Goal: Task Accomplishment & Management: Use online tool/utility

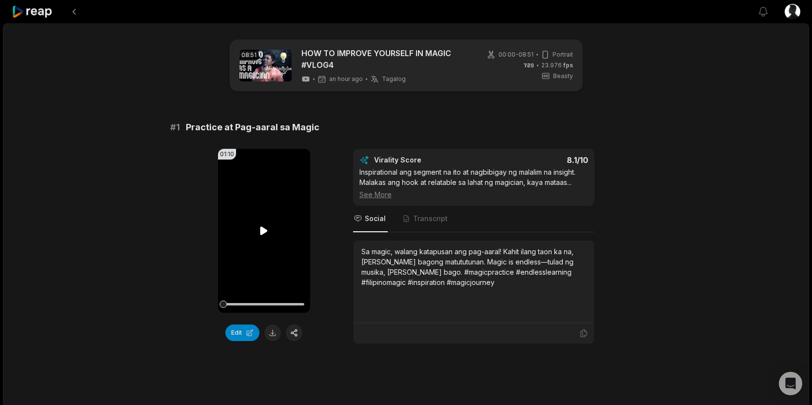
click at [261, 227] on icon at bounding box center [263, 230] width 7 height 8
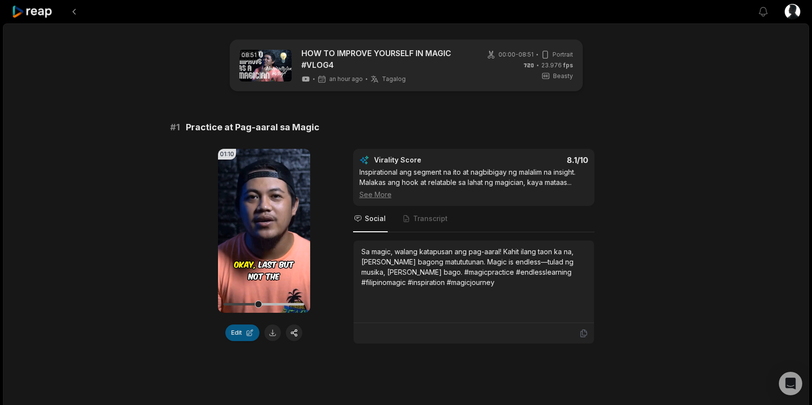
click at [239, 333] on button "Edit" at bounding box center [242, 332] width 34 height 17
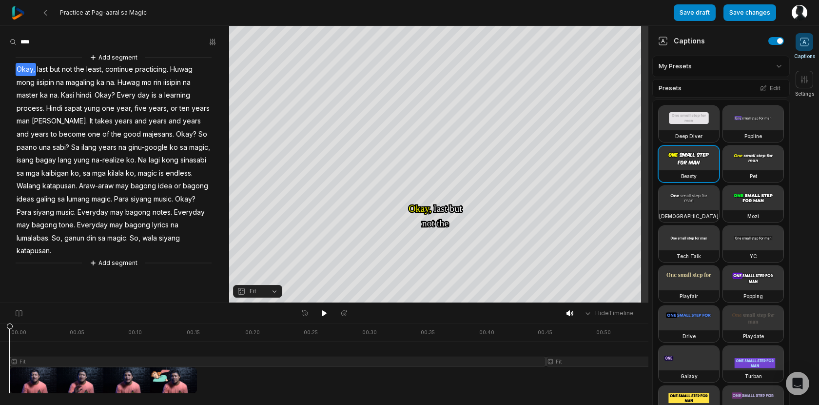
click at [142, 134] on span "majesans." at bounding box center [158, 134] width 33 height 13
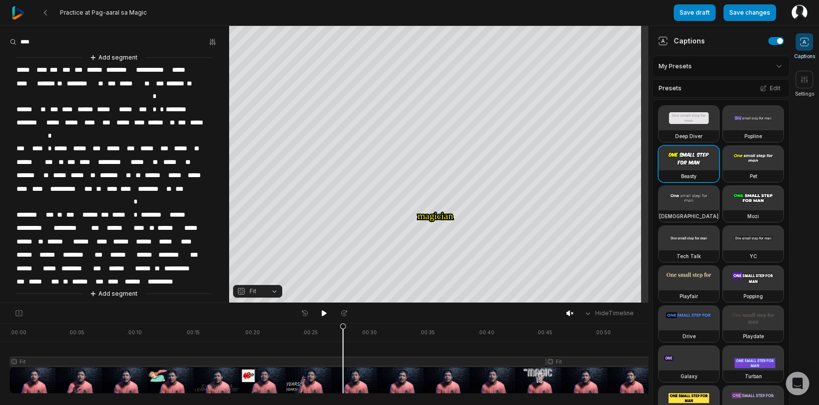
click at [20, 68] on span "*****" at bounding box center [26, 69] width 20 height 13
click at [737, 8] on button "Save changes" at bounding box center [750, 12] width 53 height 17
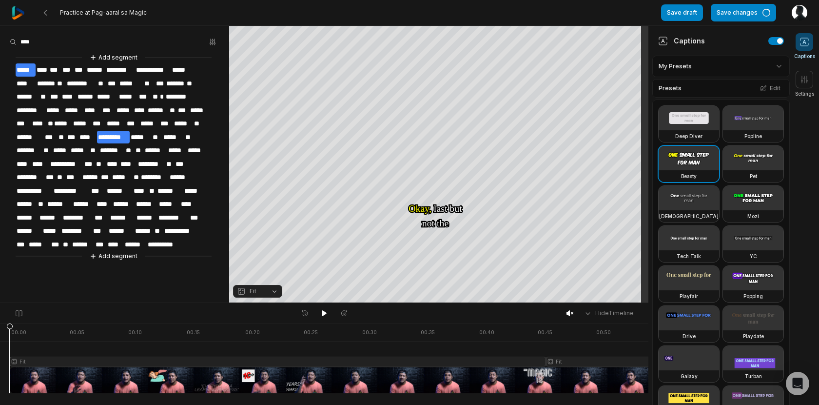
drag, startPoint x: 345, startPoint y: 325, endPoint x: 0, endPoint y: 374, distance: 348.2
click at [0, 374] on div ". 00:00 . 00:05 . 00:10 . 00:15 . 00:20 . 00:25 . 00:30 . 00:35 . 00:40 . 00:45…" at bounding box center [324, 363] width 649 height 81
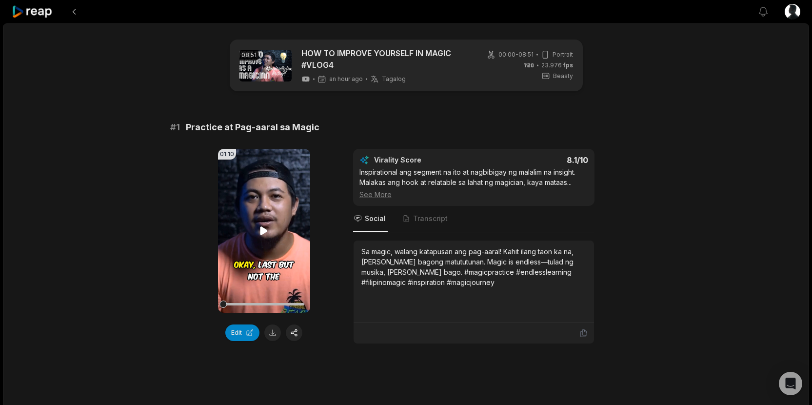
click at [262, 228] on icon at bounding box center [263, 230] width 7 height 8
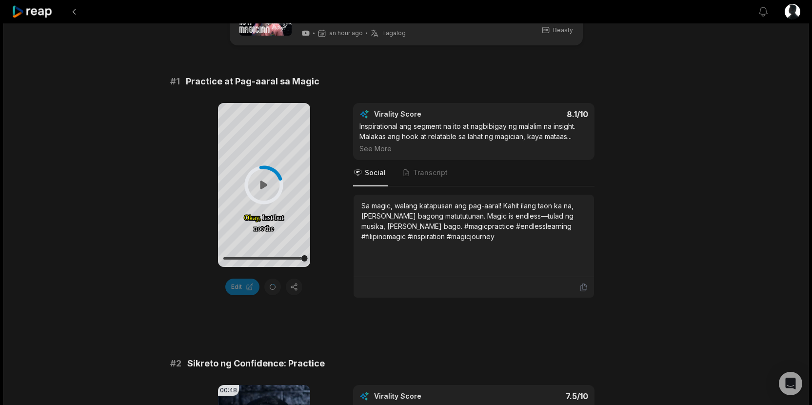
scroll to position [89, 0]
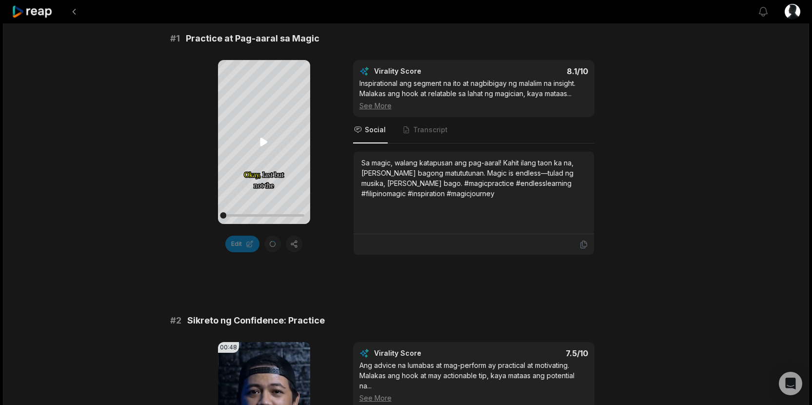
click at [266, 141] on icon at bounding box center [263, 142] width 7 height 8
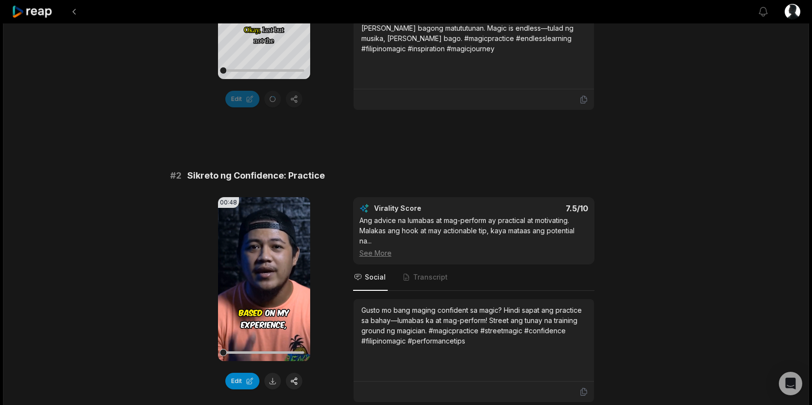
scroll to position [305, 0]
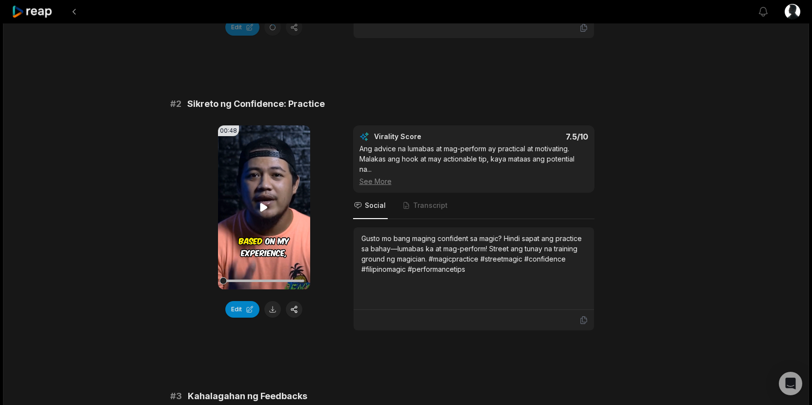
click at [260, 214] on video "Your browser does not support mp4 format." at bounding box center [264, 207] width 92 height 164
click at [247, 301] on button "Edit" at bounding box center [242, 309] width 34 height 17
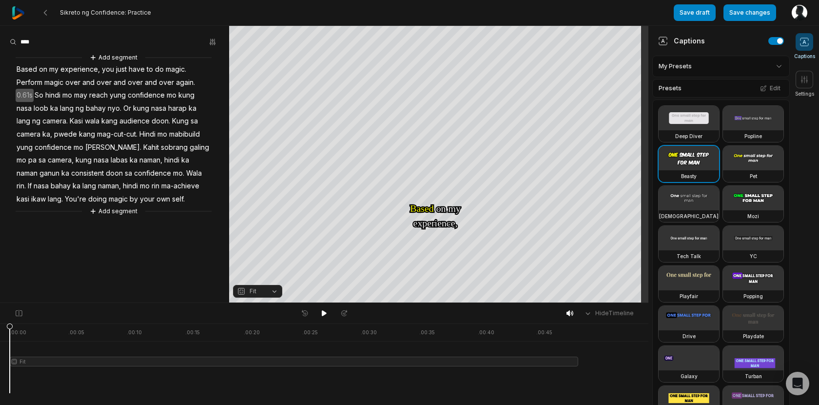
click at [81, 95] on span "may" at bounding box center [80, 95] width 15 height 13
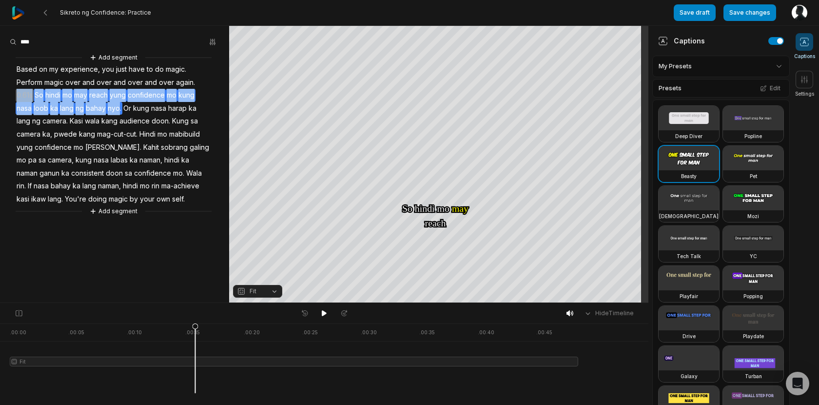
click at [81, 95] on span "may" at bounding box center [80, 95] width 15 height 13
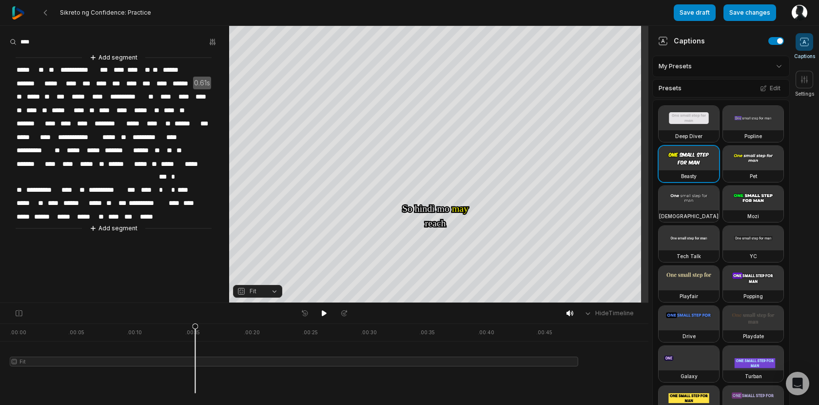
click at [71, 95] on span "***" at bounding box center [64, 96] width 16 height 13
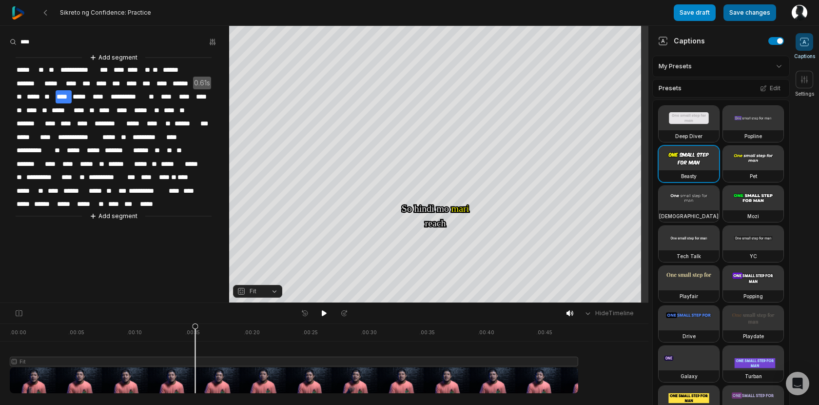
click at [766, 12] on button "Save changes" at bounding box center [750, 12] width 53 height 17
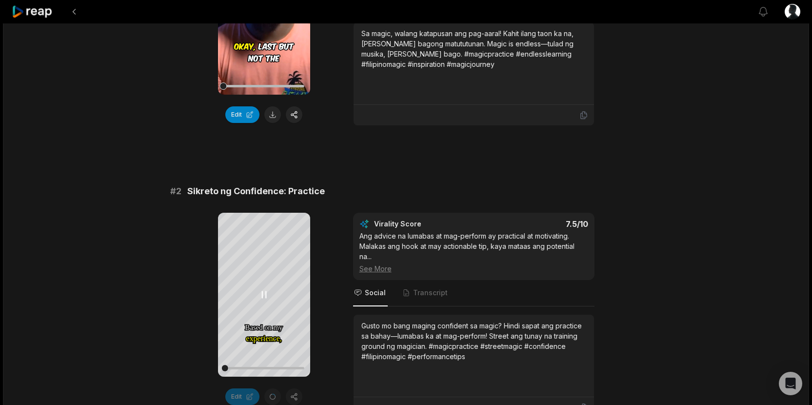
scroll to position [137, 0]
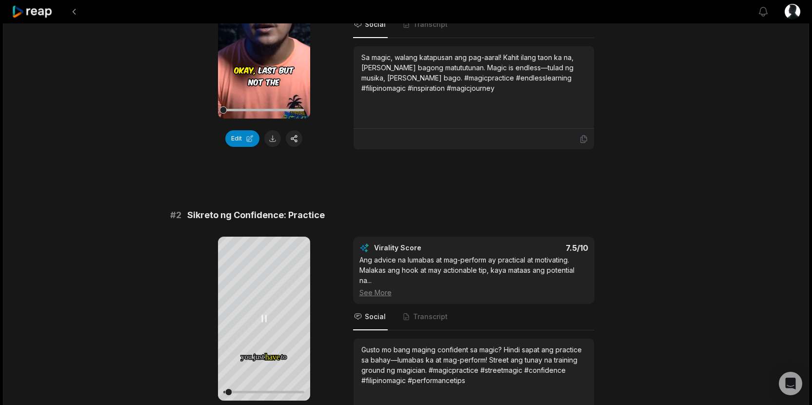
click at [267, 320] on icon at bounding box center [264, 319] width 12 height 12
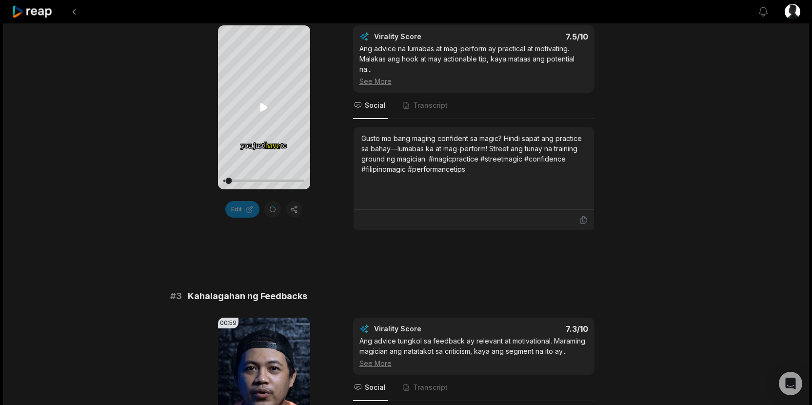
scroll to position [475, 0]
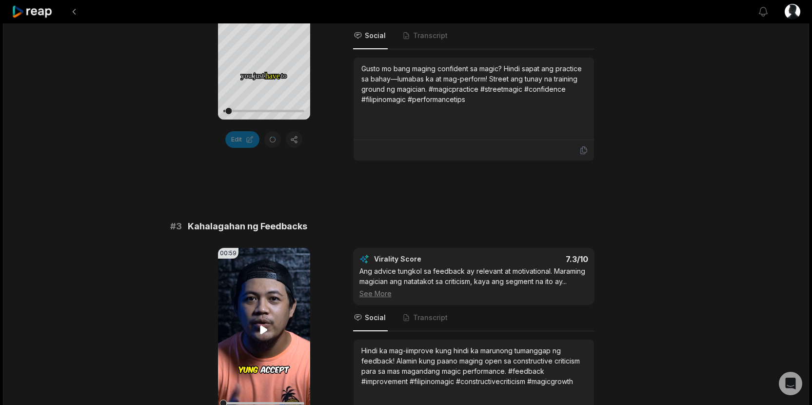
click at [265, 331] on icon at bounding box center [263, 329] width 7 height 8
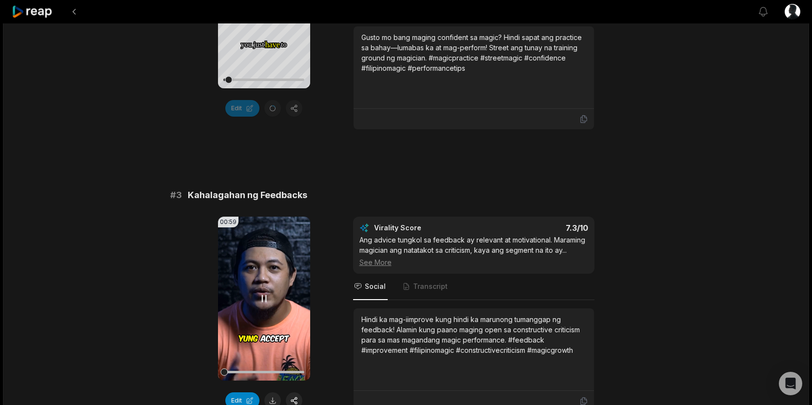
scroll to position [507, 0]
click at [265, 292] on icon at bounding box center [264, 298] width 12 height 12
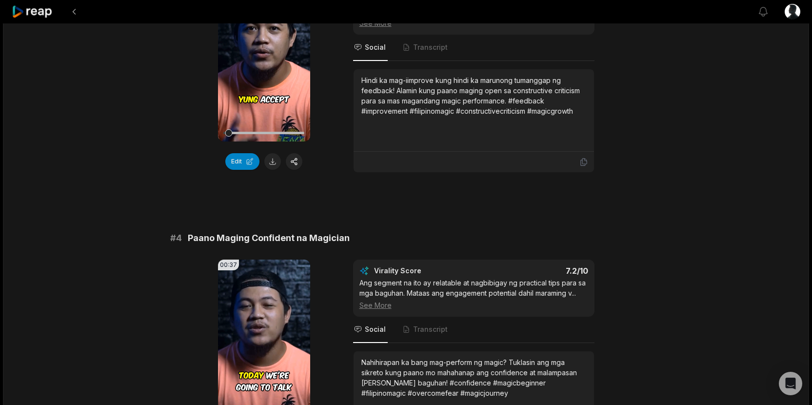
scroll to position [768, 0]
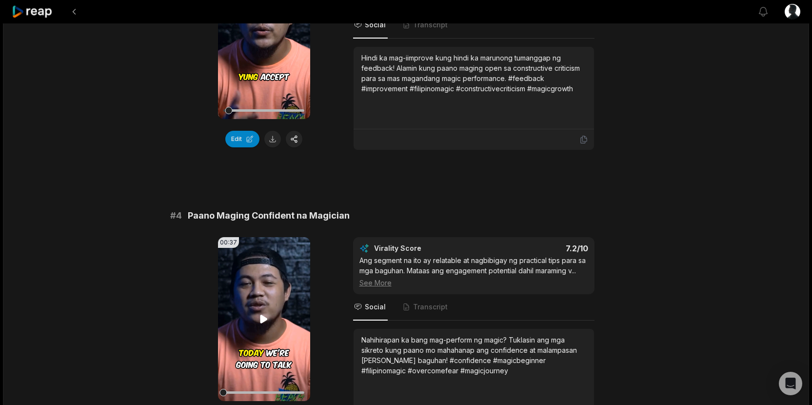
click at [260, 324] on icon at bounding box center [264, 319] width 12 height 12
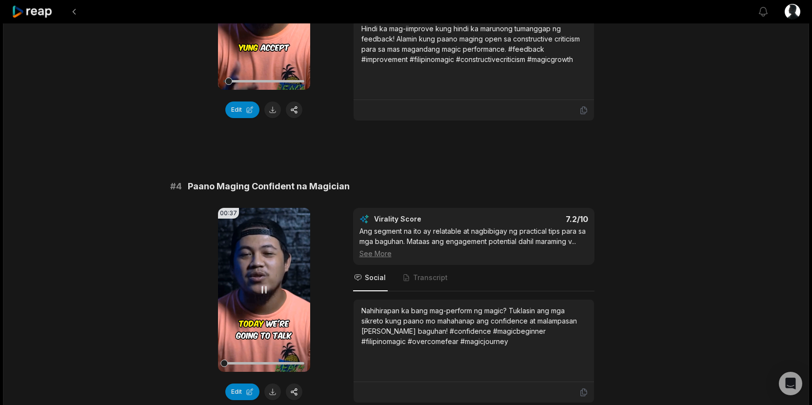
scroll to position [803, 0]
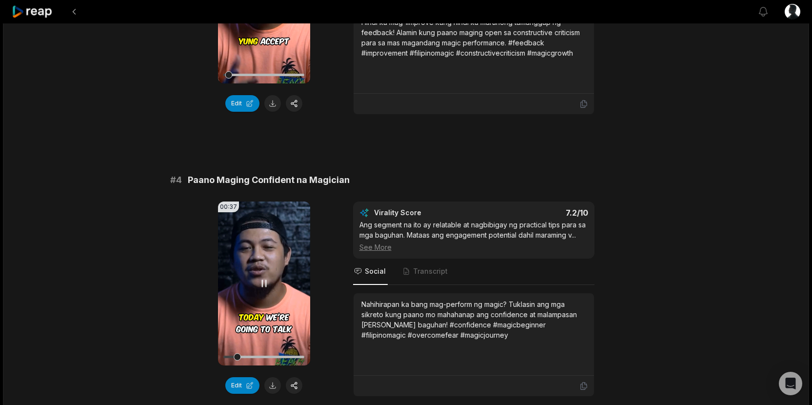
click at [258, 355] on div at bounding box center [263, 356] width 81 height 17
click at [276, 359] on div at bounding box center [263, 356] width 81 height 17
click at [285, 357] on div at bounding box center [263, 357] width 81 height 2
click at [292, 357] on div at bounding box center [263, 357] width 81 height 2
click at [301, 357] on div at bounding box center [263, 357] width 81 height 2
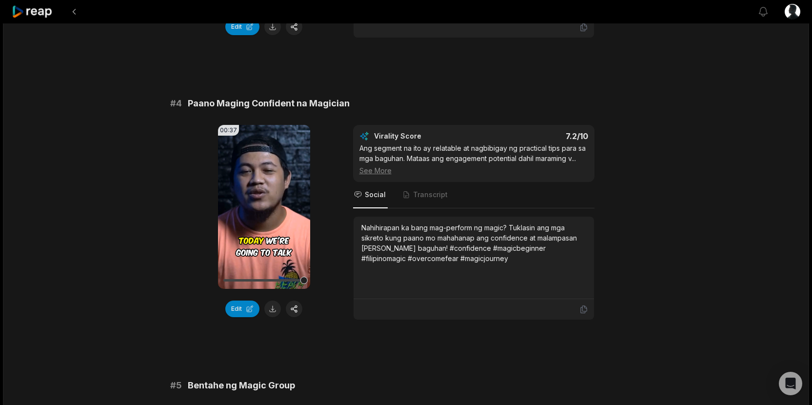
scroll to position [983, 0]
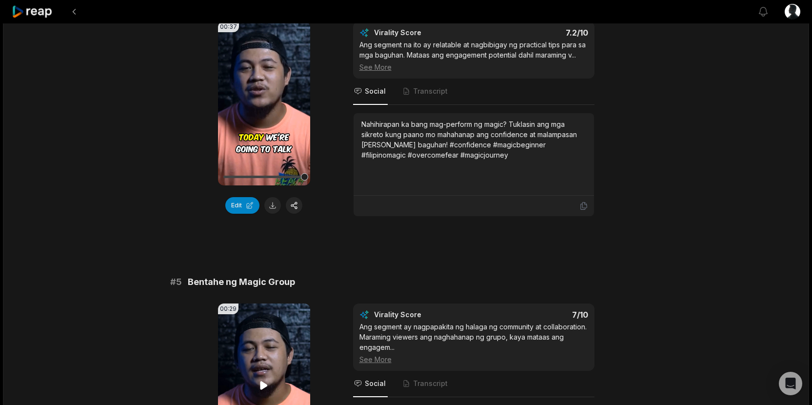
click at [269, 367] on video "Your browser does not support mp4 format." at bounding box center [264, 385] width 92 height 164
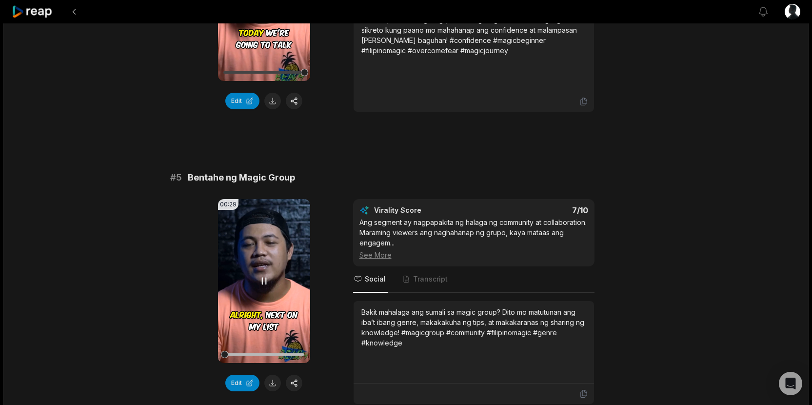
click at [261, 287] on video "Your browser does not support mp4 format." at bounding box center [264, 281] width 92 height 164
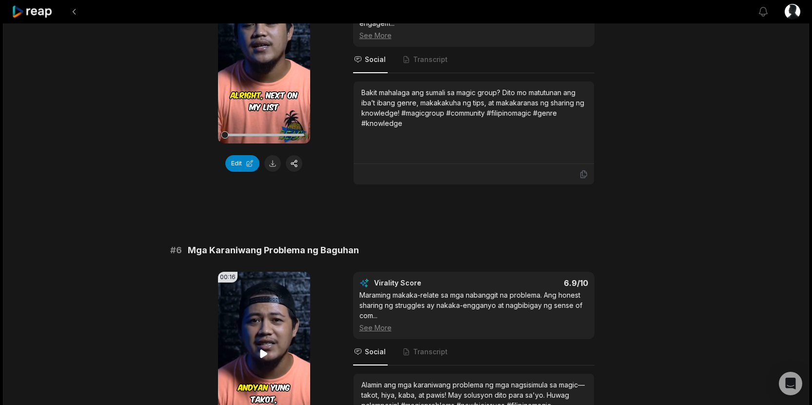
click at [257, 342] on video "Your browser does not support mp4 format." at bounding box center [264, 354] width 92 height 164
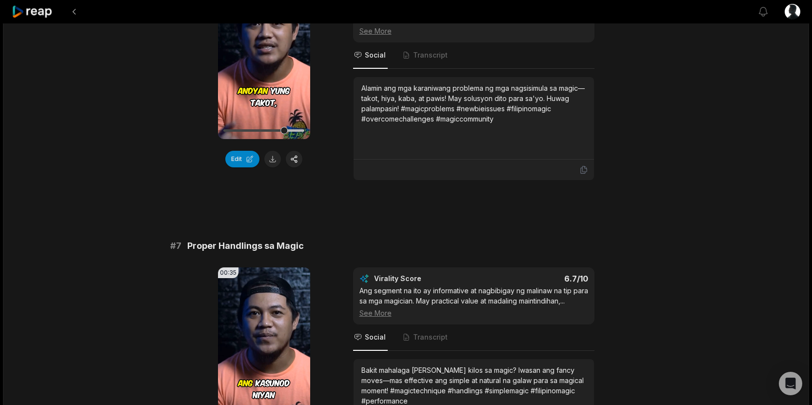
scroll to position [1604, 0]
click at [264, 352] on icon at bounding box center [264, 349] width 12 height 12
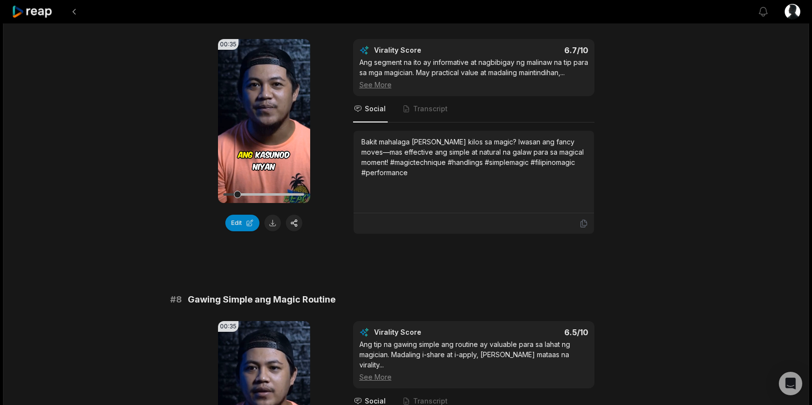
scroll to position [1856, 0]
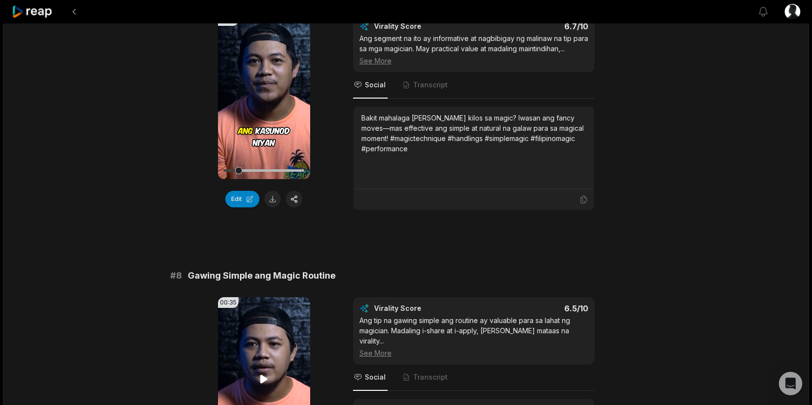
click at [267, 363] on video "Your browser does not support mp4 format." at bounding box center [264, 379] width 92 height 164
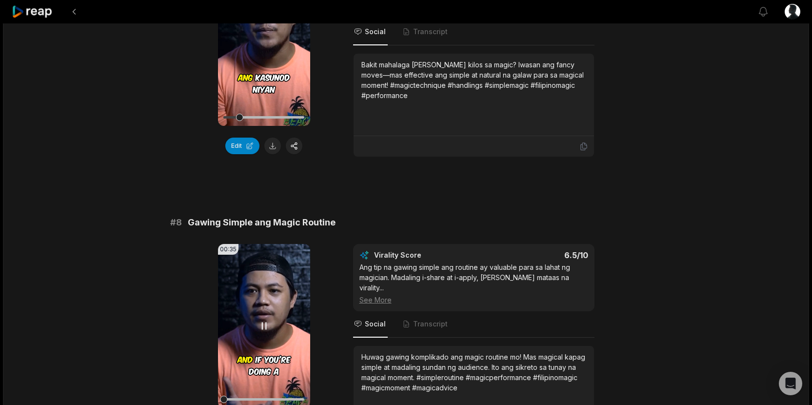
scroll to position [1910, 0]
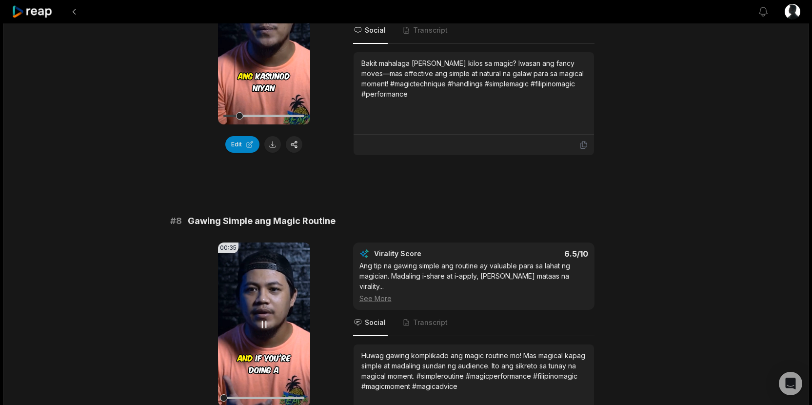
click at [258, 319] on icon at bounding box center [264, 324] width 12 height 12
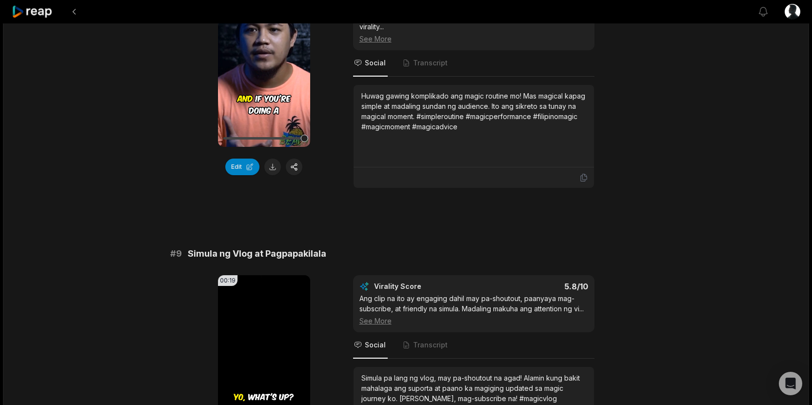
scroll to position [2179, 0]
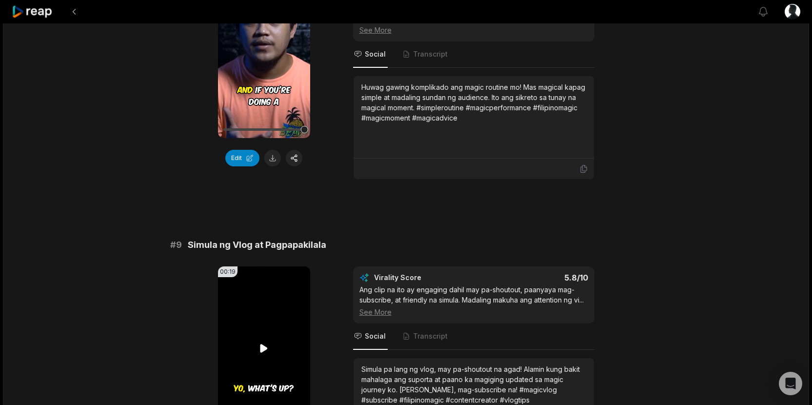
click at [271, 347] on video "Your browser does not support mp4 format." at bounding box center [264, 348] width 92 height 164
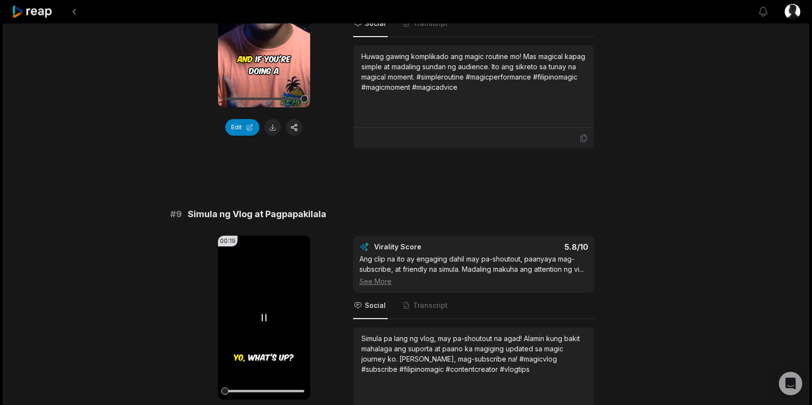
scroll to position [2225, 0]
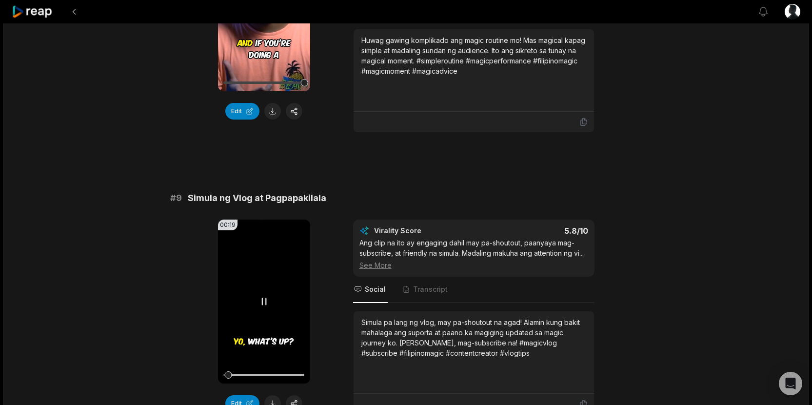
click at [253, 366] on div at bounding box center [263, 374] width 81 height 17
click at [277, 374] on div at bounding box center [263, 375] width 81 height 2
click at [294, 374] on div at bounding box center [263, 375] width 81 height 2
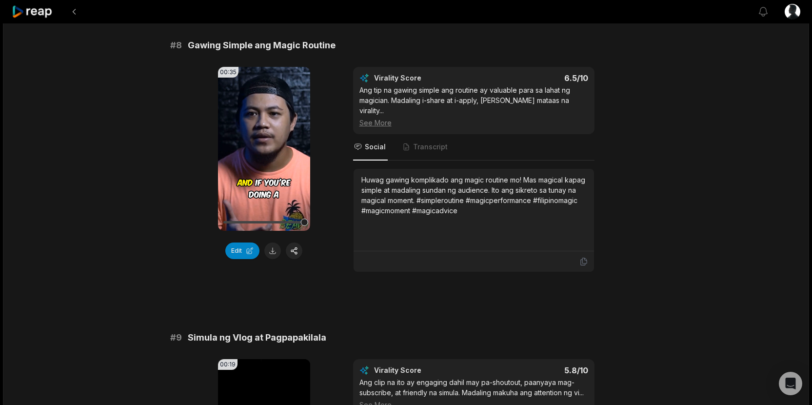
scroll to position [2037, 0]
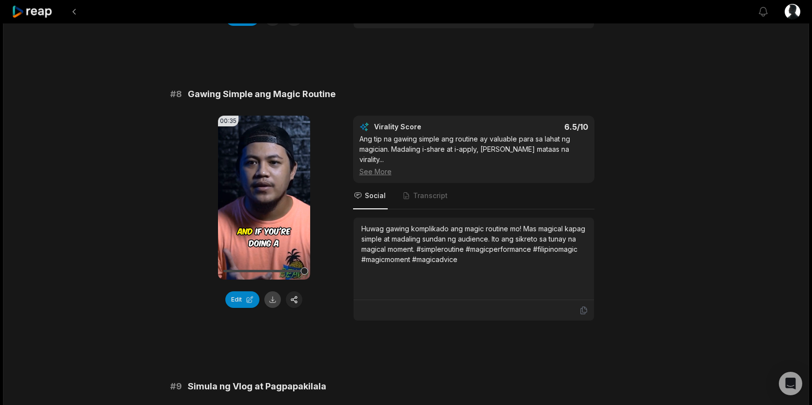
click at [278, 299] on button at bounding box center [272, 299] width 17 height 17
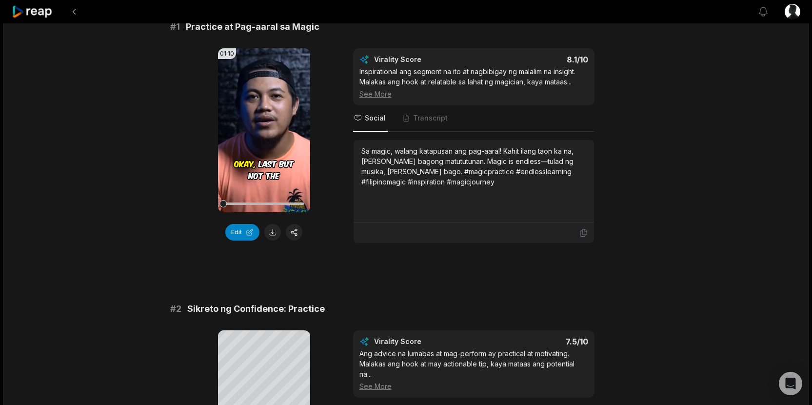
scroll to position [0, 0]
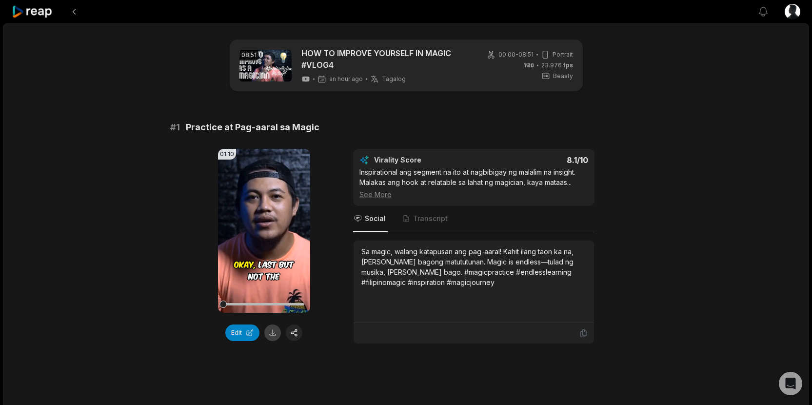
click at [271, 337] on button at bounding box center [272, 332] width 17 height 17
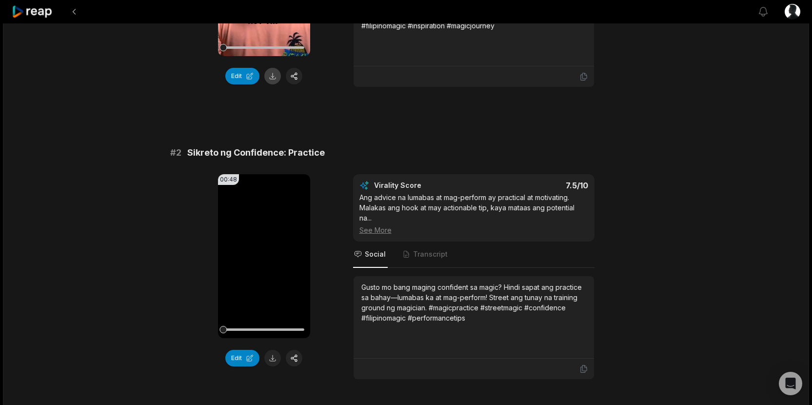
scroll to position [259, 0]
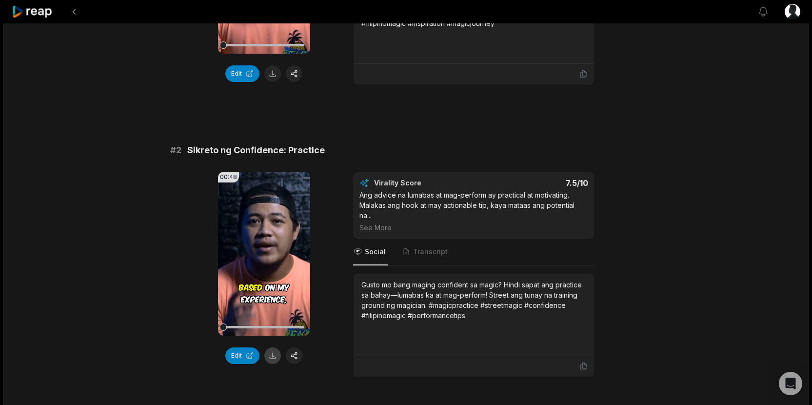
click at [272, 354] on button at bounding box center [272, 355] width 17 height 17
click at [260, 253] on icon at bounding box center [263, 253] width 7 height 8
click at [274, 328] on div at bounding box center [263, 327] width 81 height 2
click at [267, 325] on div at bounding box center [263, 326] width 81 height 17
click at [283, 327] on div at bounding box center [263, 327] width 81 height 2
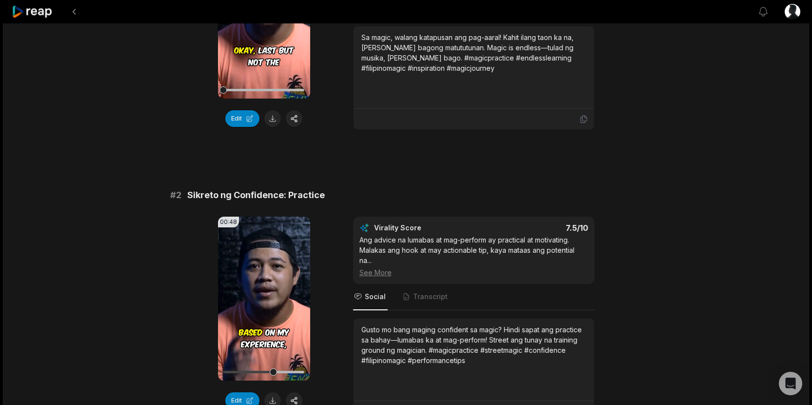
scroll to position [166, 0]
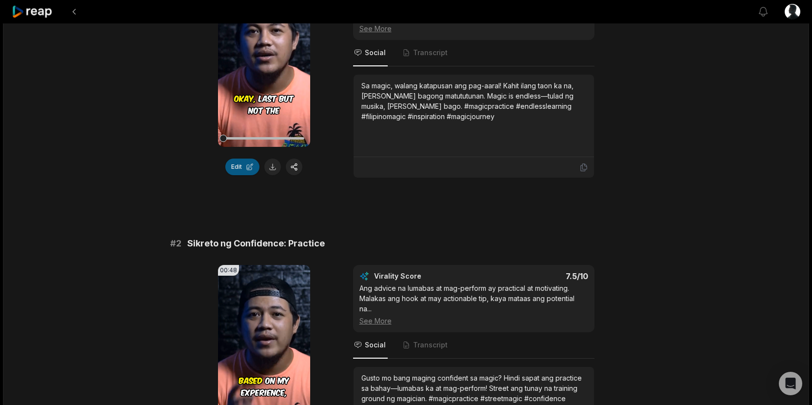
click at [247, 160] on button "Edit" at bounding box center [242, 167] width 34 height 17
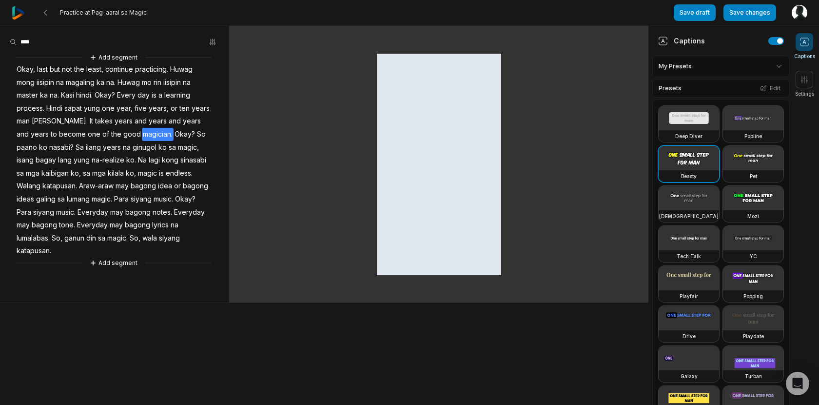
click at [142, 134] on span "magician." at bounding box center [158, 134] width 32 height 13
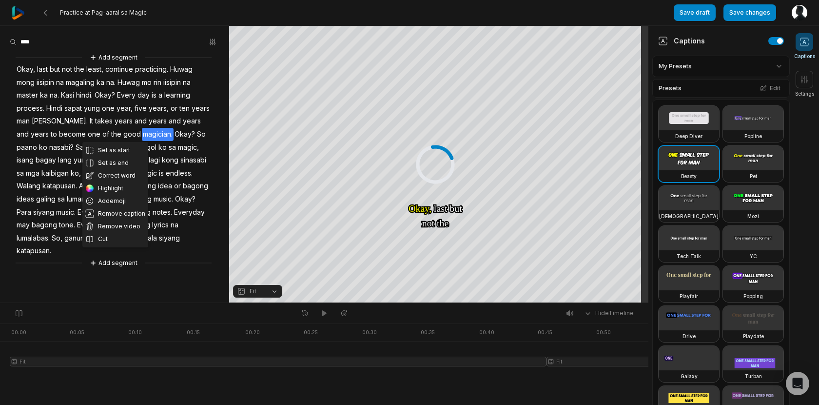
click at [142, 135] on span "magician." at bounding box center [158, 134] width 32 height 13
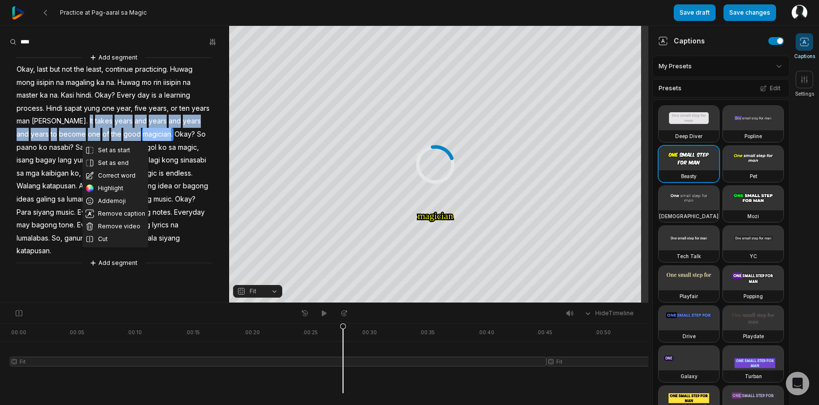
click at [142, 135] on span "magician." at bounding box center [158, 134] width 32 height 13
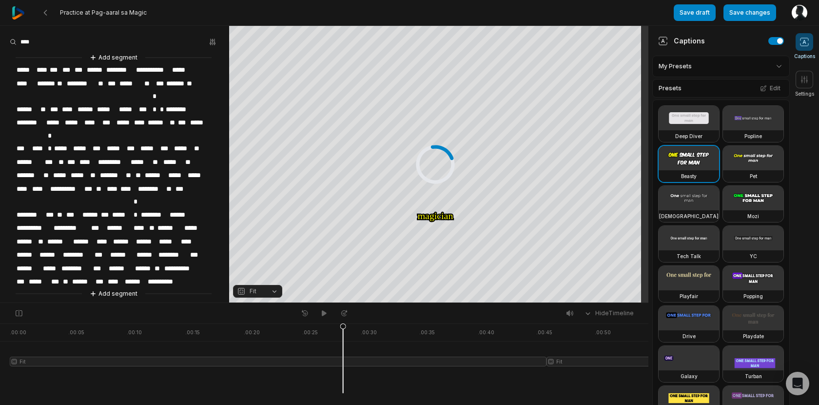
click at [125, 156] on span "*********" at bounding box center [113, 162] width 33 height 13
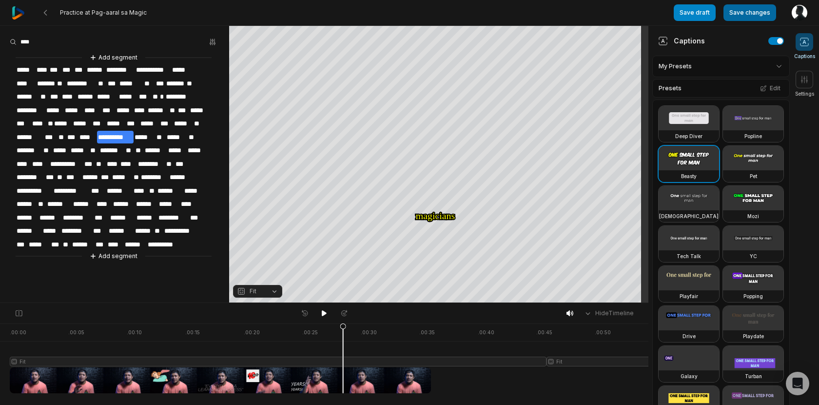
click at [743, 11] on button "Save changes" at bounding box center [750, 12] width 53 height 17
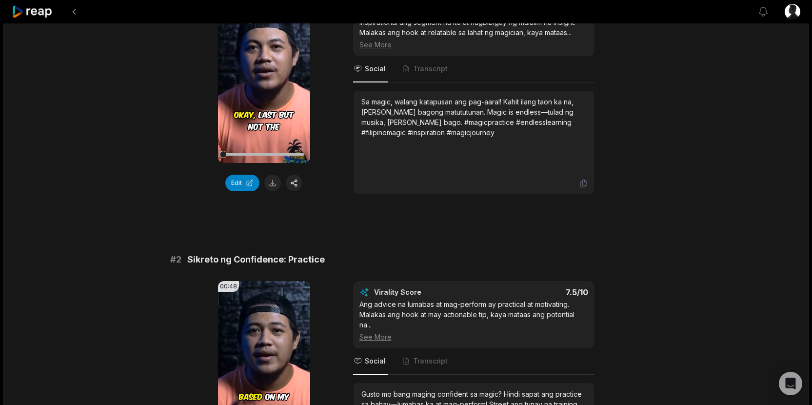
scroll to position [301, 0]
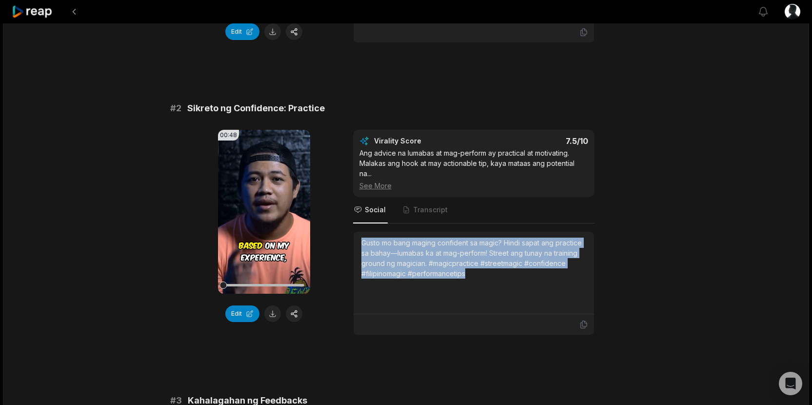
drag, startPoint x: 488, startPoint y: 272, endPoint x: 363, endPoint y: 235, distance: 129.8
click at [363, 235] on div "Gusto mo bang maging confident sa magic? Hindi sapat ang practice sa bahay—luma…" at bounding box center [474, 273] width 240 height 82
copy div "Gusto mo bang maging confident sa magic? Hindi sapat ang practice sa bahay—luma…"
